Goal: Complete application form

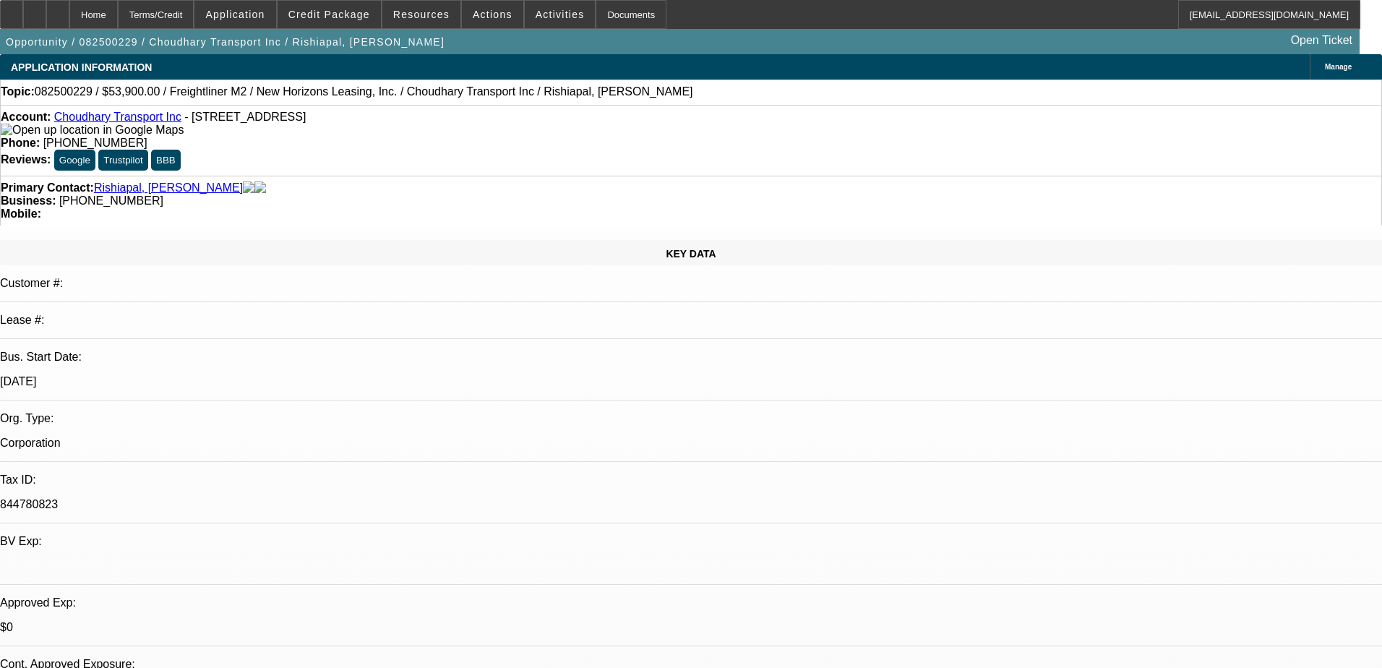
select select "0"
select select "2"
select select "0"
select select "19"
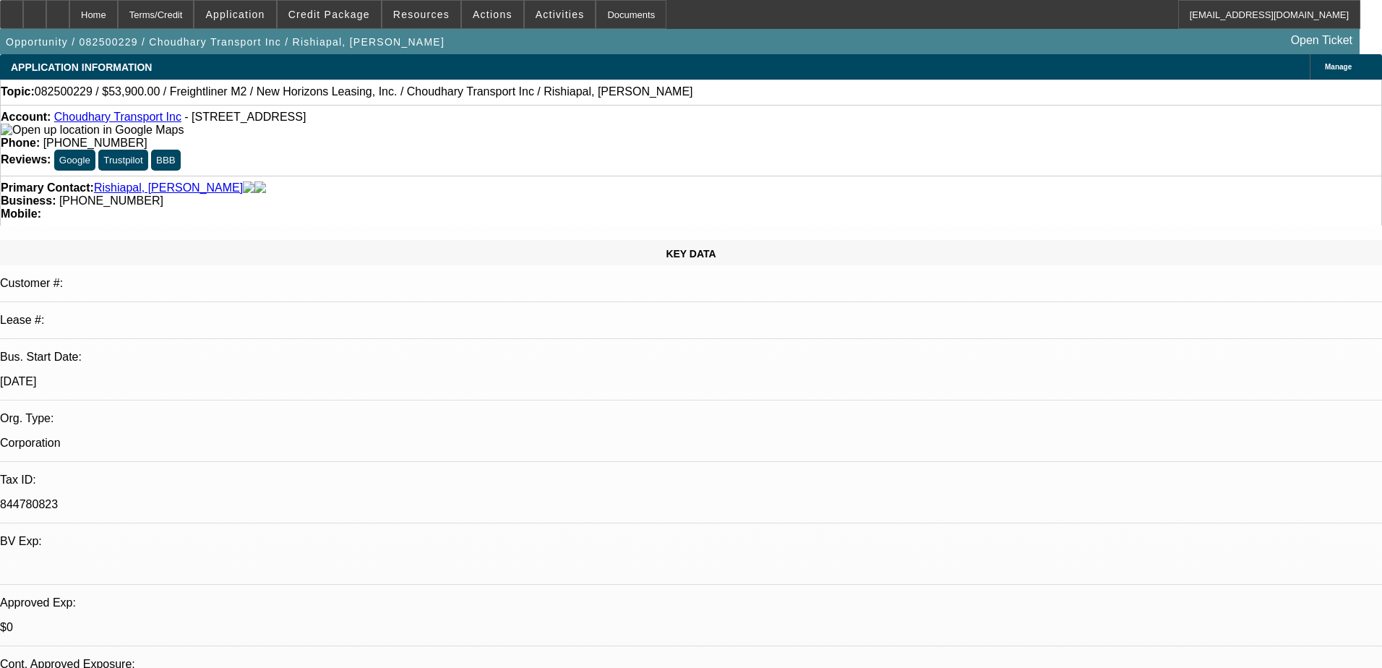
select select "0"
select select "2"
select select "0"
select select "19"
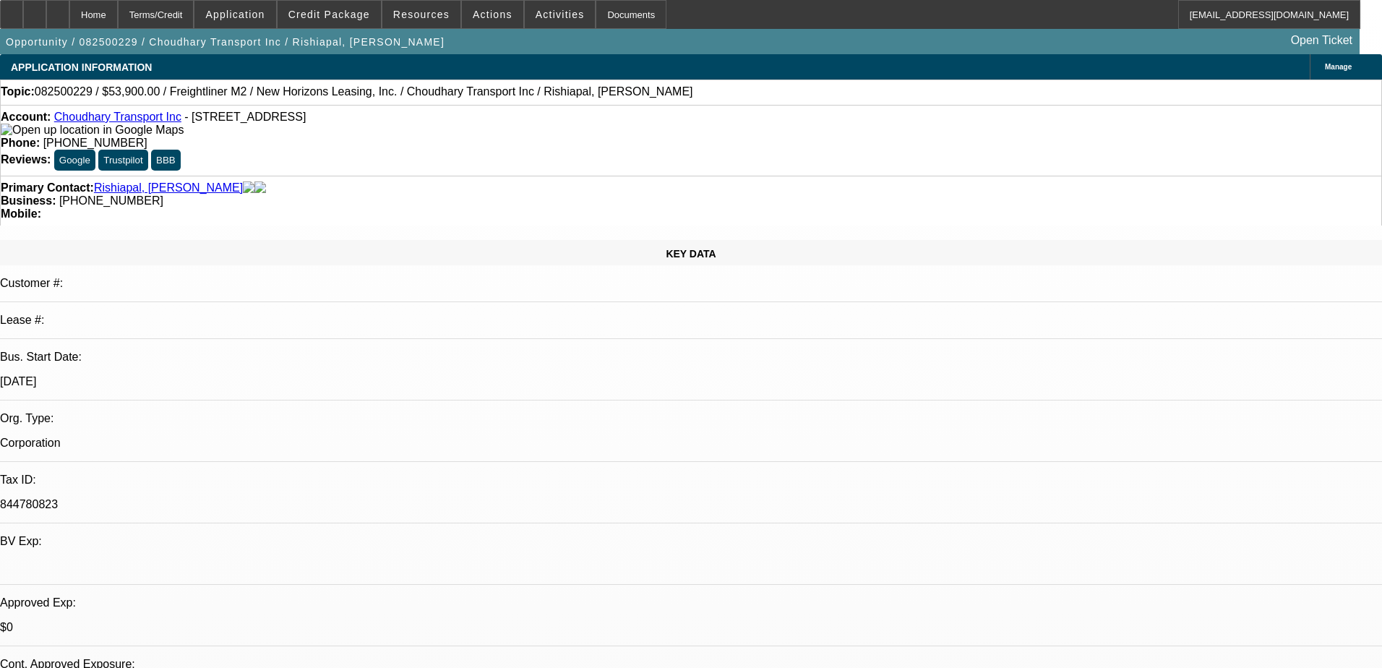
select select "0"
select select "2"
select select "0"
select select "19"
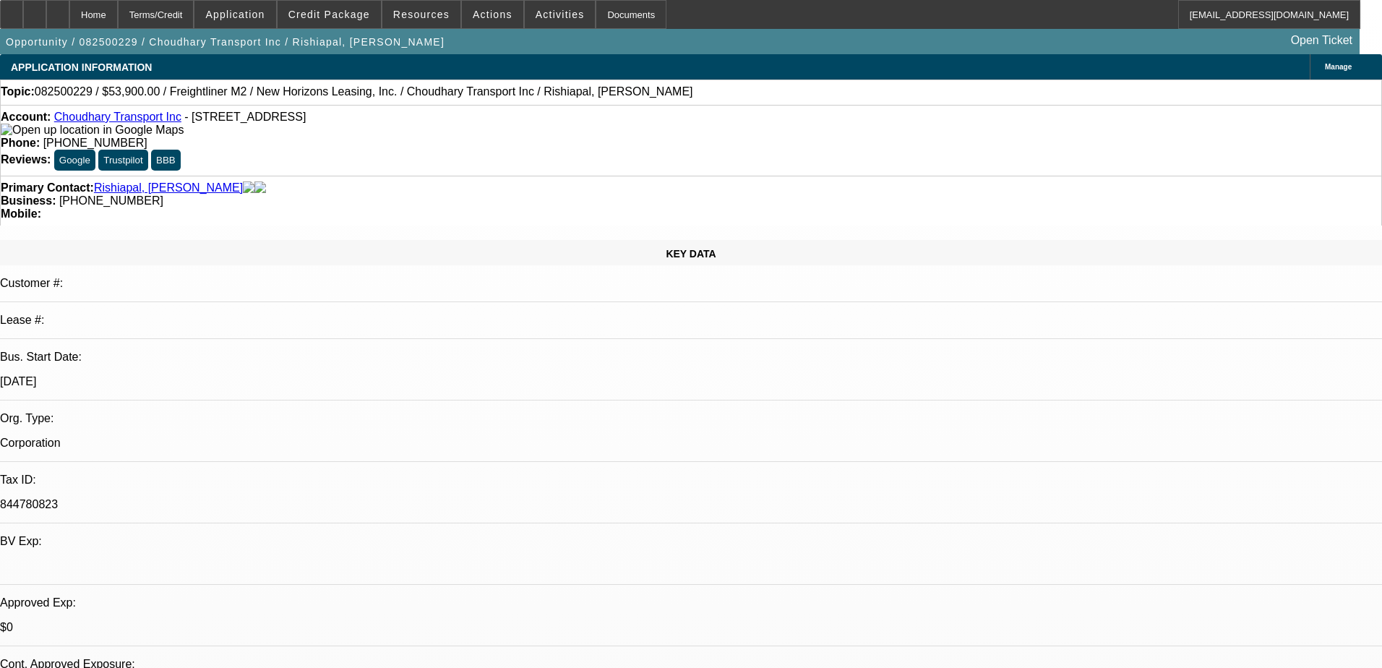
select select "0"
select select "2"
select select "0"
select select "19"
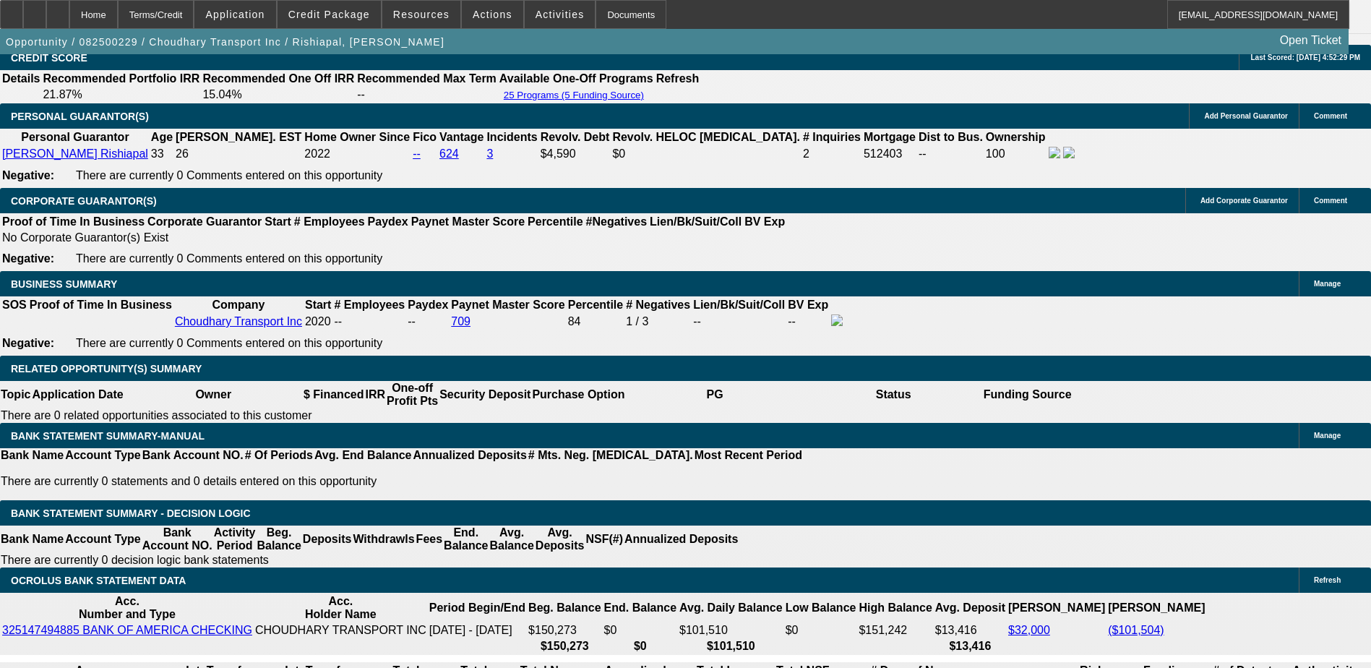
scroll to position [1952, 0]
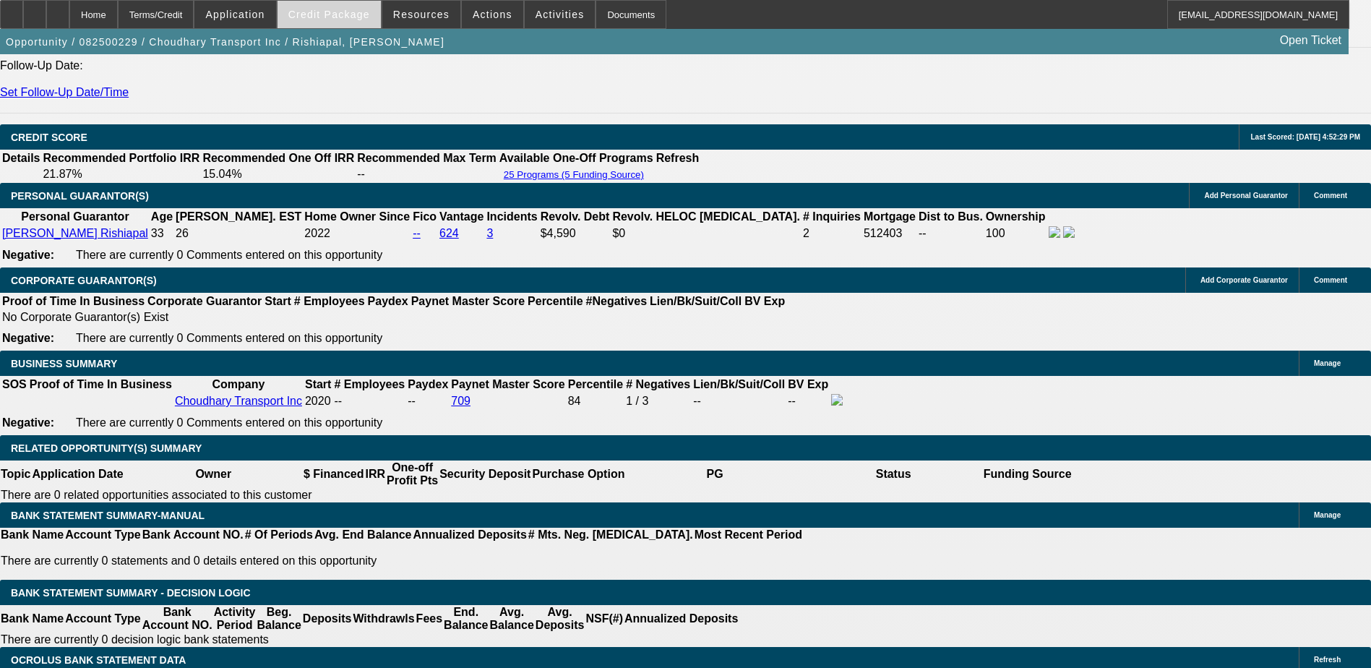
click at [350, 21] on span at bounding box center [329, 14] width 103 height 35
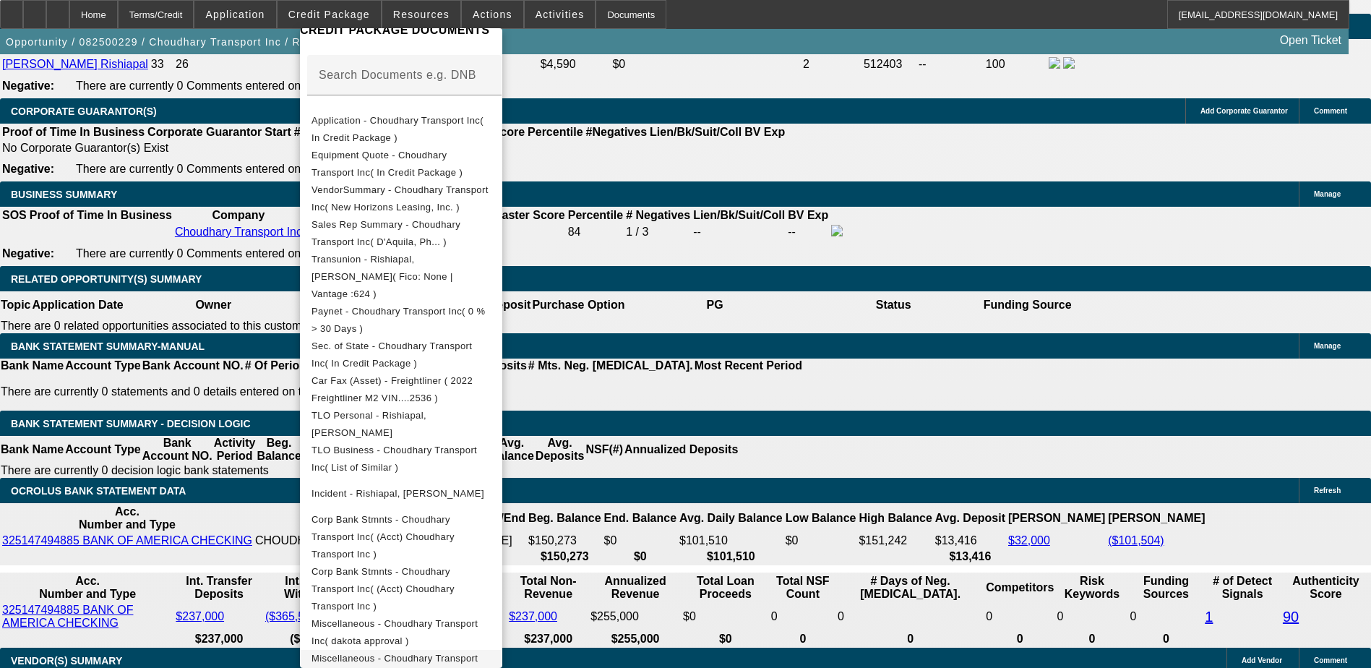
scroll to position [2241, 0]
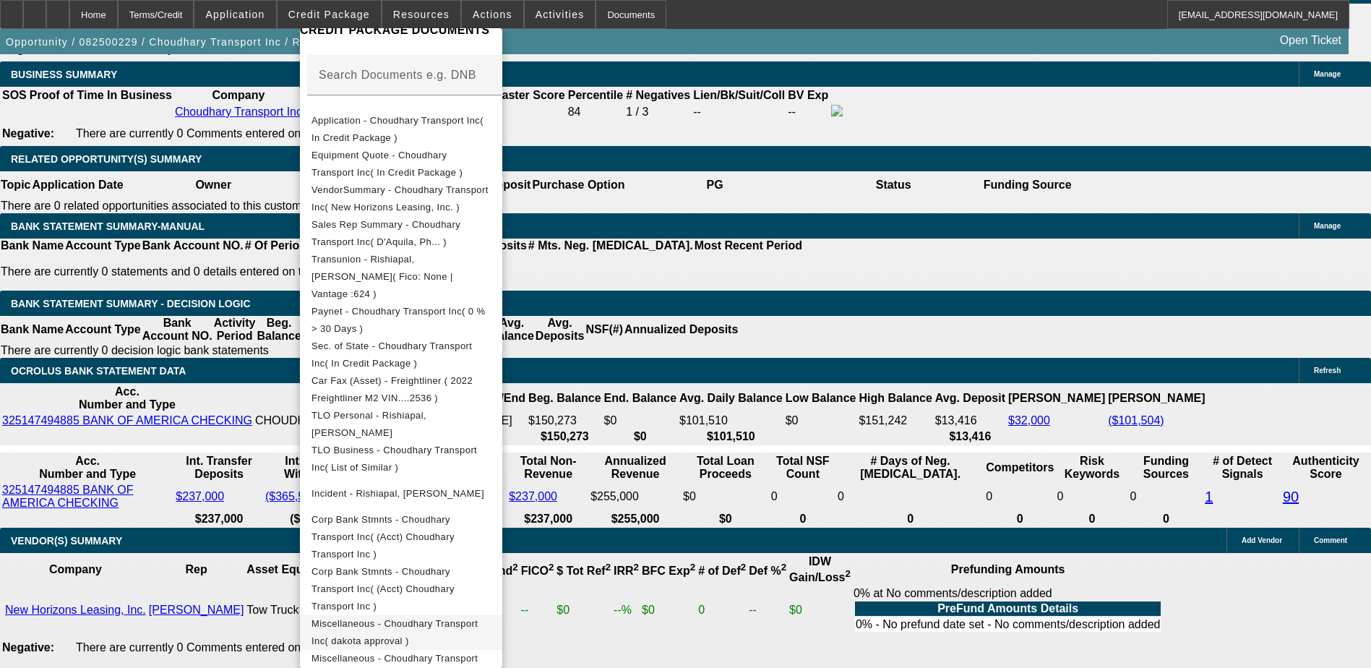
click at [478, 618] on span "Miscellaneous - Choudhary Transport Inc( dakota approval )" at bounding box center [395, 632] width 166 height 28
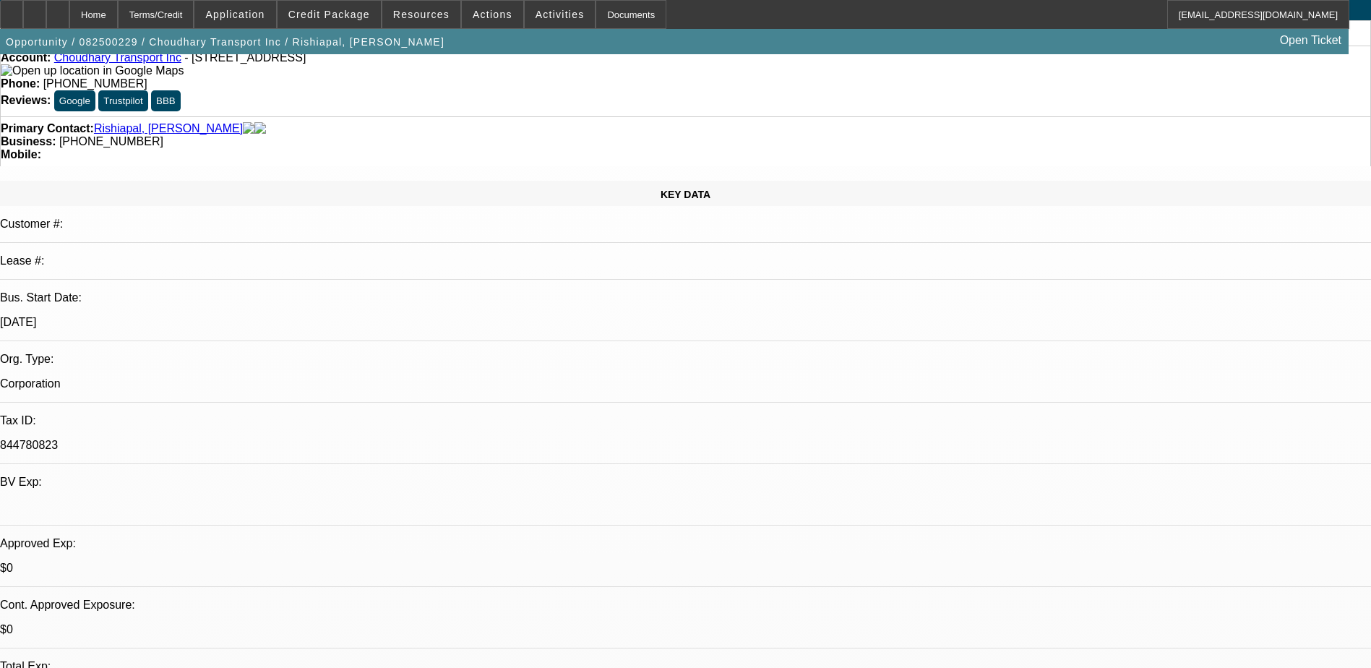
scroll to position [145, 0]
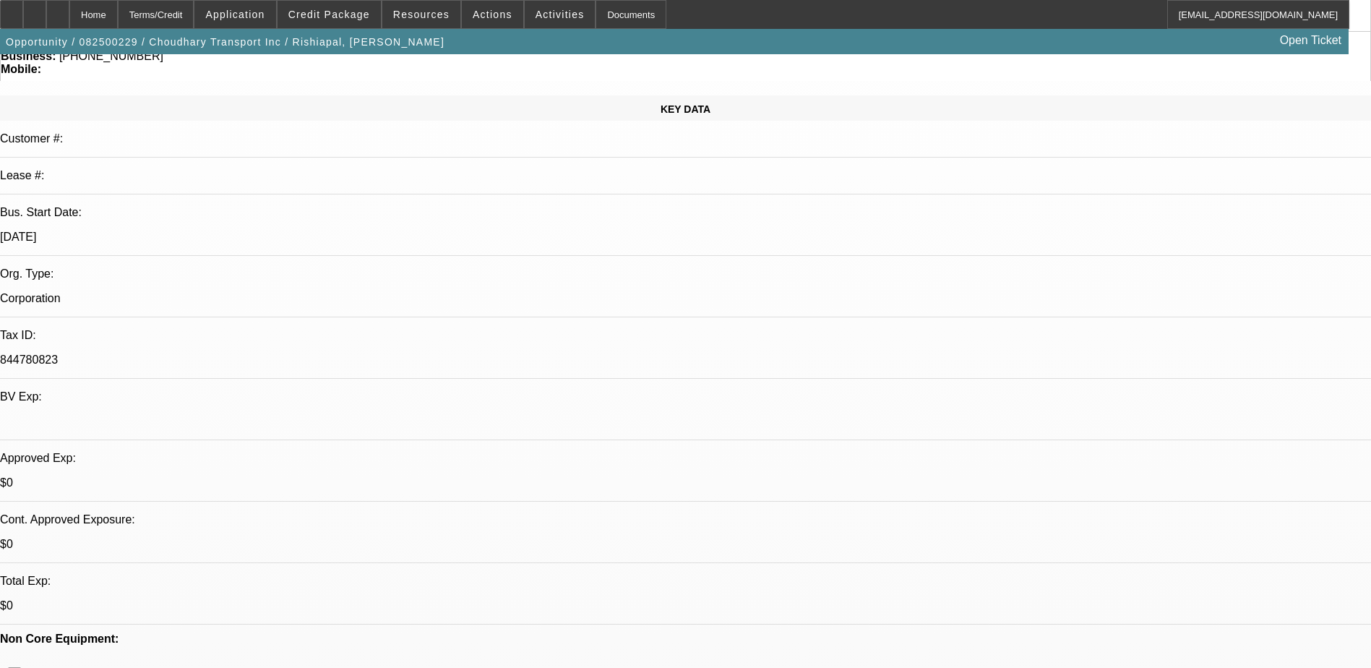
drag, startPoint x: 95, startPoint y: 483, endPoint x: 29, endPoint y: 487, distance: 66.6
copy link "[PERSON_NAME] Rishiapal"
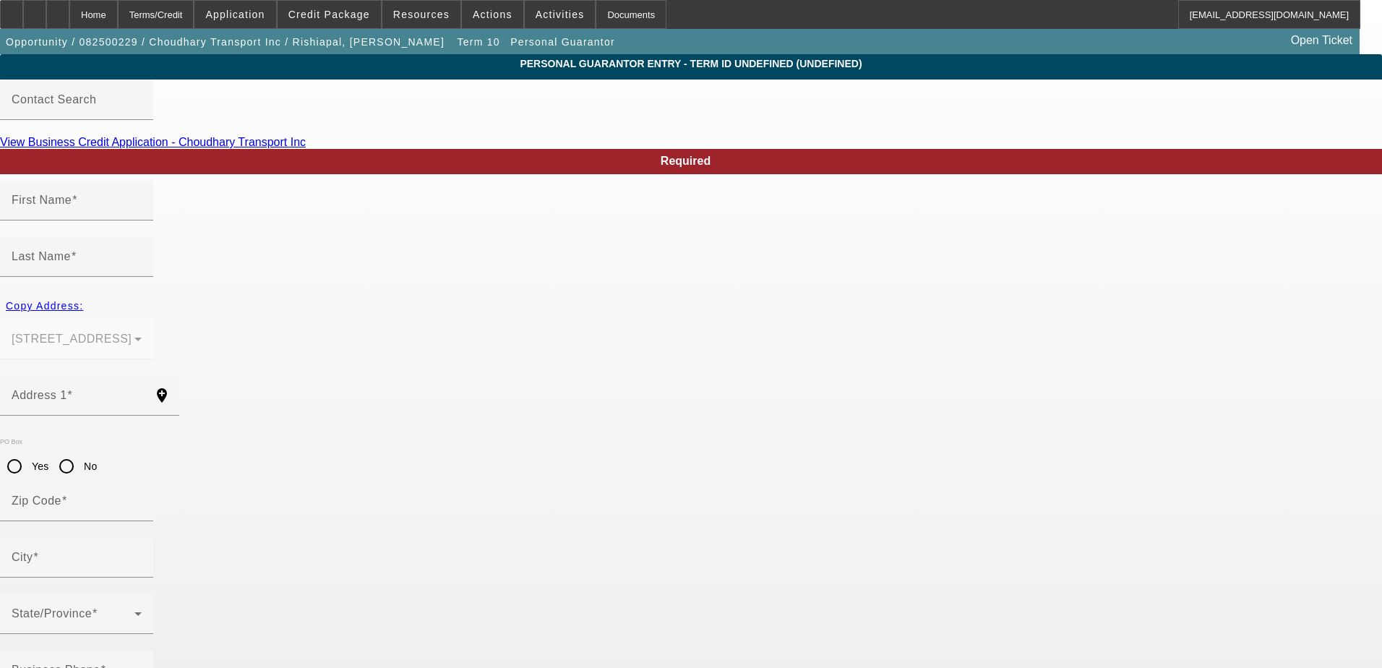
type input "[PERSON_NAME]"
type input "Rishiapal"
type input "[STREET_ADDRESS]"
radio input "true"
type input "93727"
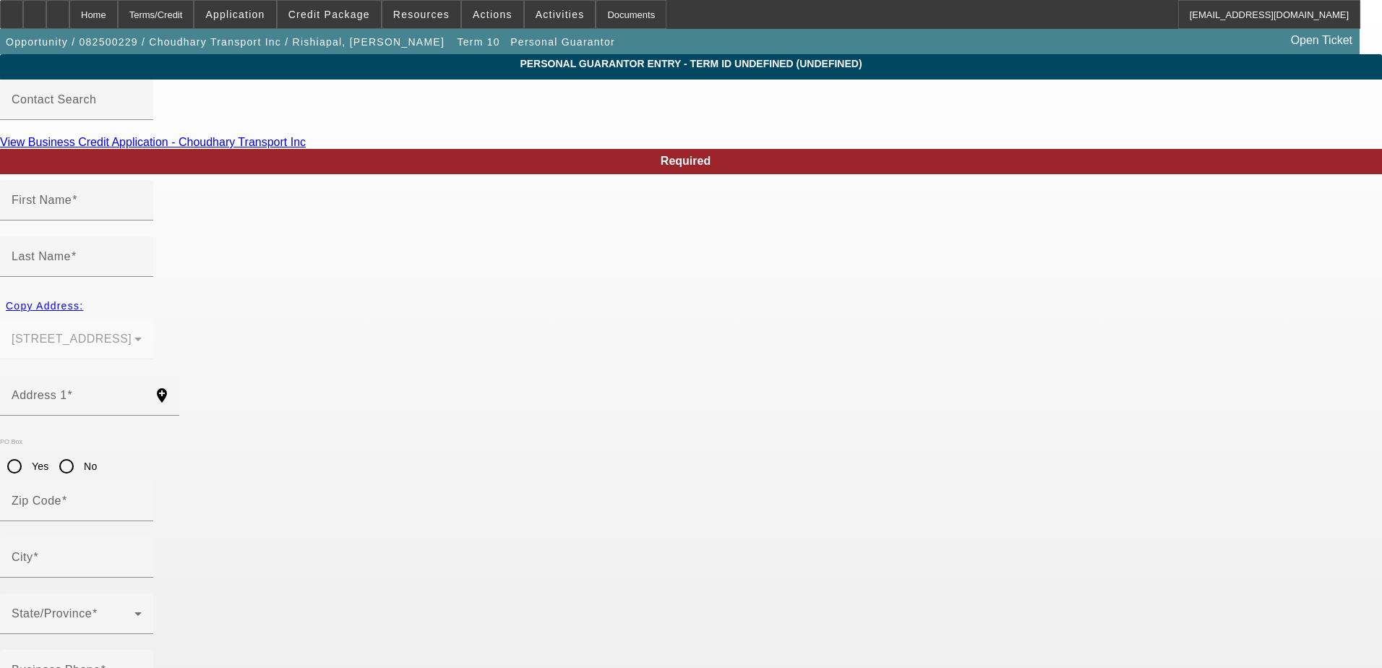
type input "[GEOGRAPHIC_DATA]"
type input "[PHONE_NUMBER]"
type input "100"
type input "339-37-4066"
type input "[EMAIL_ADDRESS][DOMAIN_NAME]"
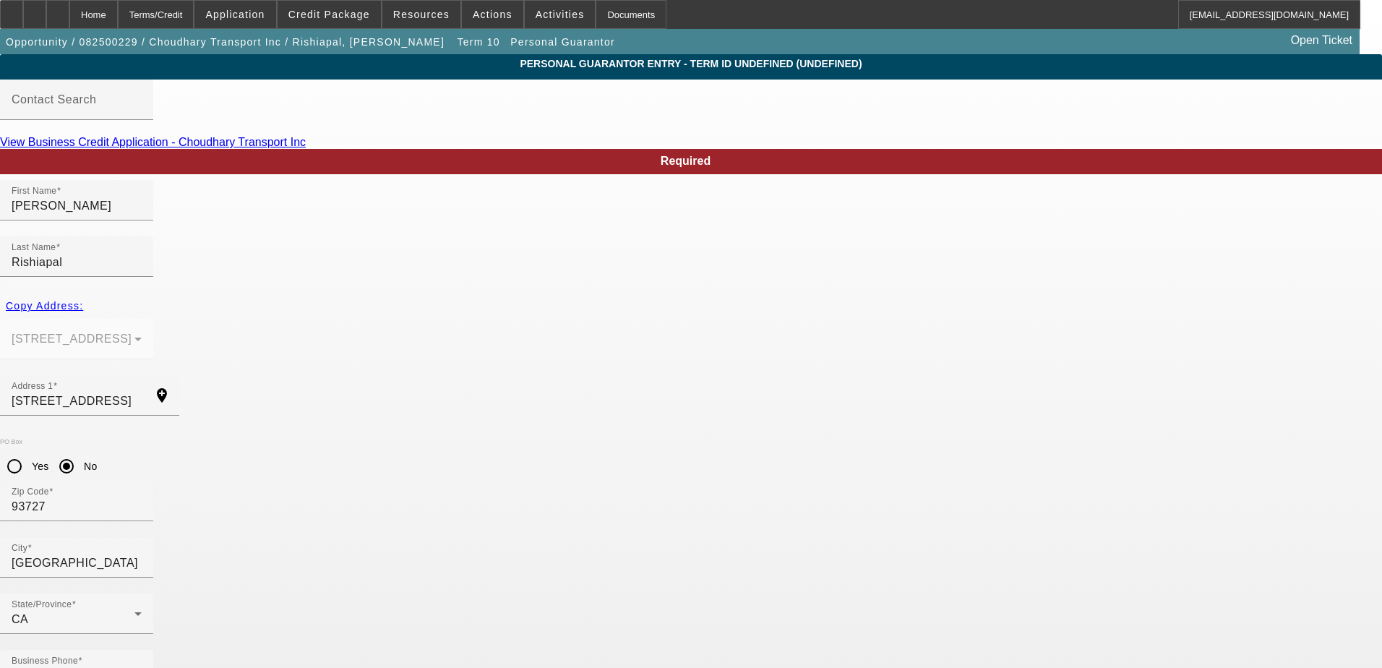
drag, startPoint x: 649, startPoint y: 570, endPoint x: 495, endPoint y: 577, distance: 154.1
